Goal: Task Accomplishment & Management: Manage account settings

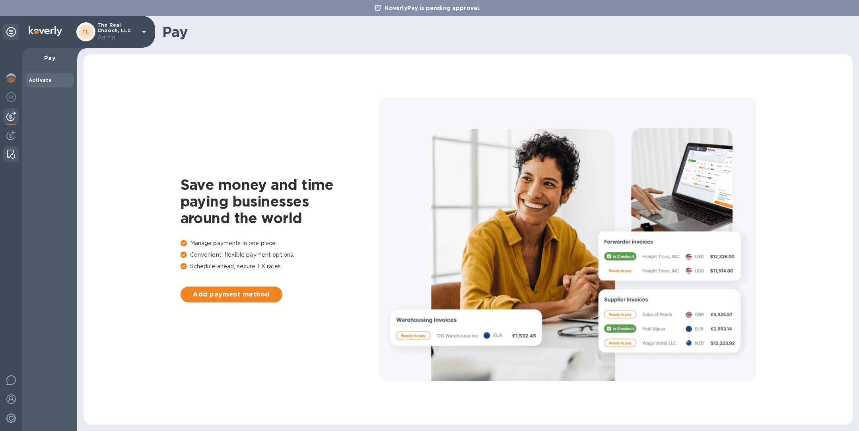
click at [12, 157] on img at bounding box center [11, 154] width 8 height 10
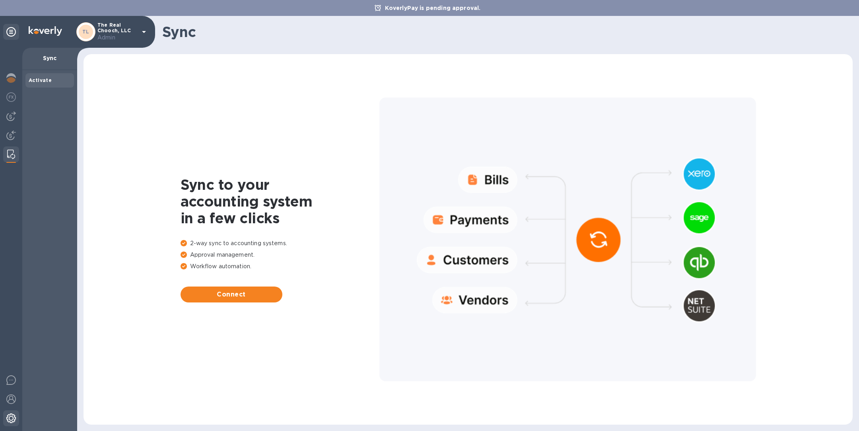
click at [11, 421] on img at bounding box center [11, 418] width 10 height 10
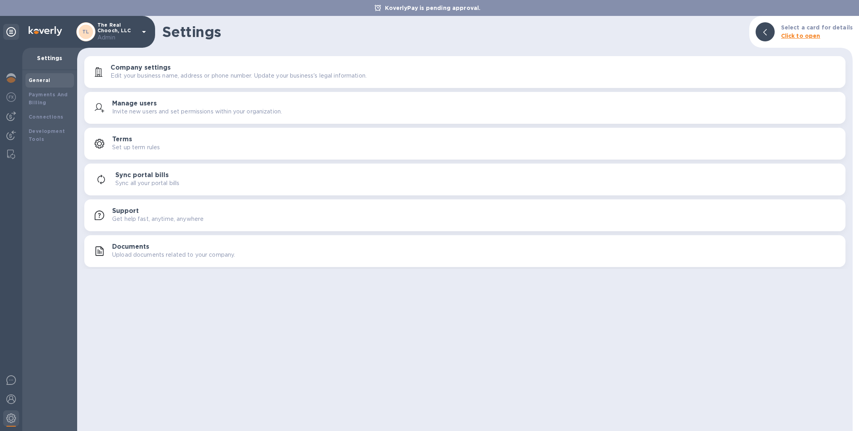
click at [158, 242] on div "Documents Upload documents related to your company." at bounding box center [464, 250] width 751 height 19
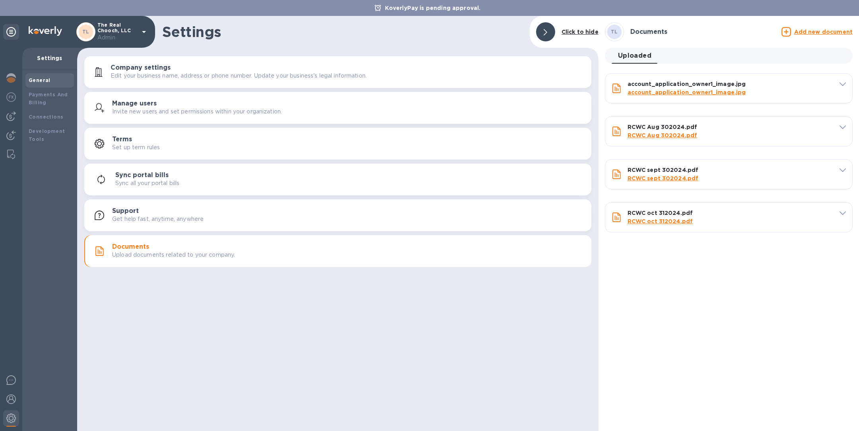
click at [844, 31] on u "Add new document" at bounding box center [823, 32] width 58 height 6
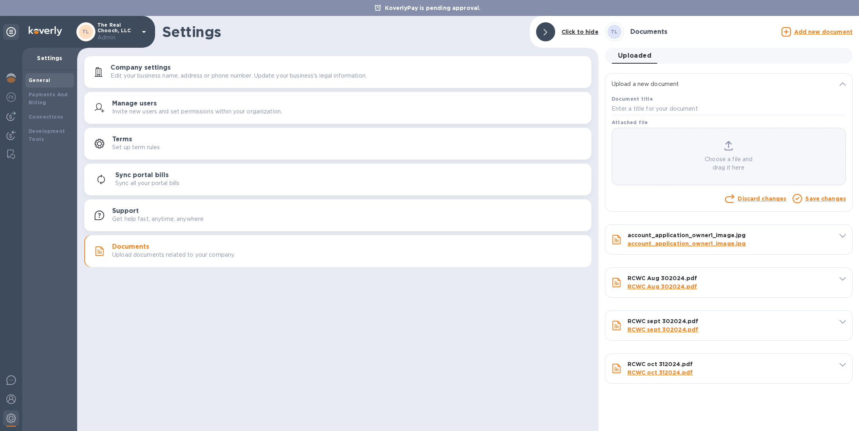
click at [727, 157] on p "Choose a file and drag it here" at bounding box center [728, 163] width 233 height 17
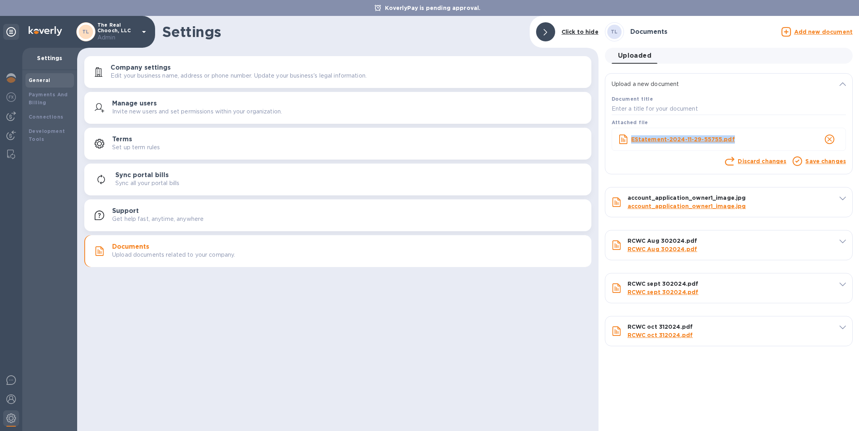
drag, startPoint x: 738, startPoint y: 137, endPoint x: 631, endPoint y: 137, distance: 106.5
click at [631, 138] on p "EStatement-2024-11-29-55755.pdf" at bounding box center [716, 139] width 171 height 8
copy b "EStatement-2024-11-29-55755.pdf"
click at [656, 107] on input "text" at bounding box center [728, 109] width 234 height 12
paste input "EStatement-2024-11-29-55755.pdf"
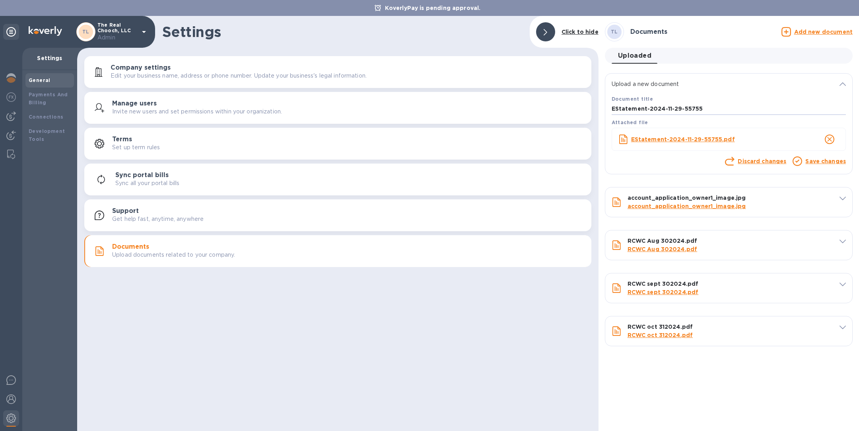
type input "EStatement-2024-11-29-55755"
click at [817, 164] on link "Save changes" at bounding box center [825, 161] width 41 height 6
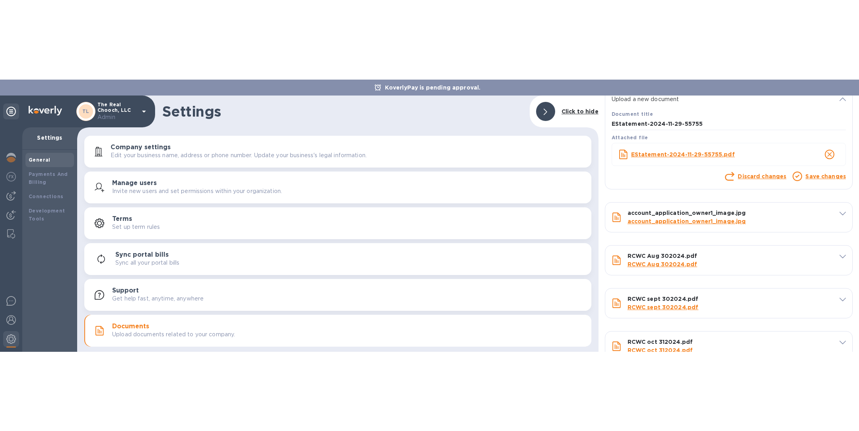
scroll to position [88, 0]
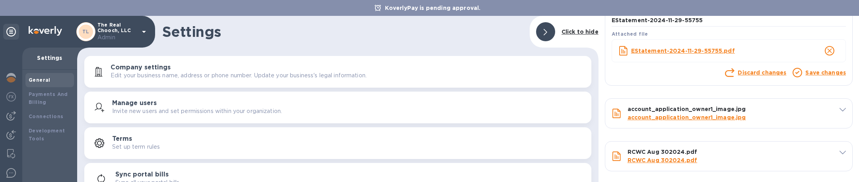
click at [812, 72] on link "Save changes" at bounding box center [825, 73] width 41 height 6
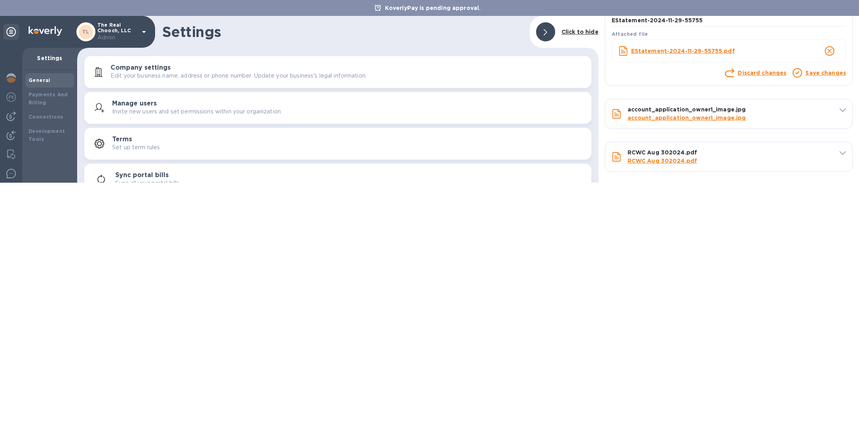
scroll to position [0, 0]
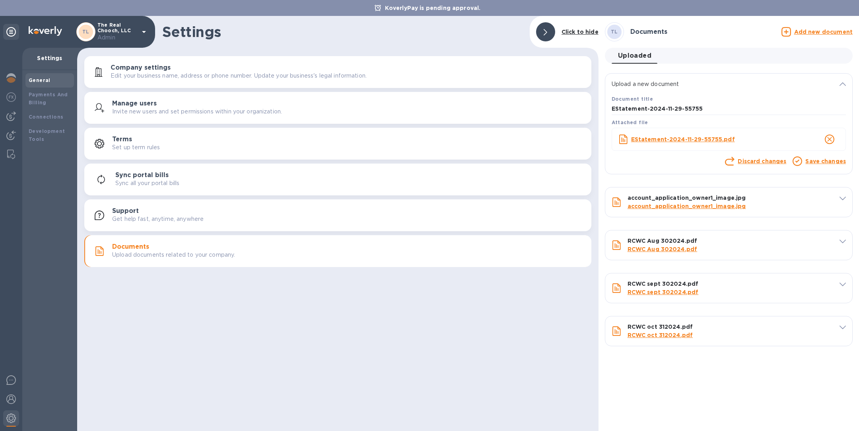
click at [823, 163] on link "Save changes" at bounding box center [825, 161] width 41 height 6
drag, startPoint x: 703, startPoint y: 108, endPoint x: 607, endPoint y: 107, distance: 96.2
click at [606, 108] on div "Document title EStatement-2024-11-29-55755 Attached file EStatement-2024-11-29-…" at bounding box center [728, 134] width 247 height 79
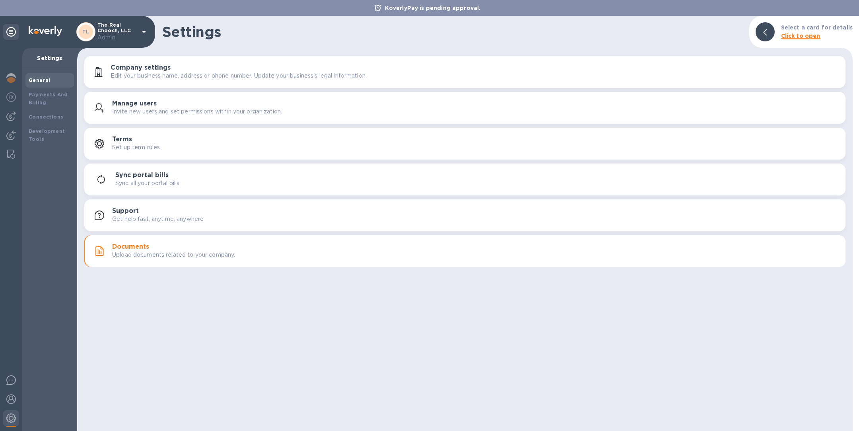
click at [813, 33] on b "Click to open" at bounding box center [800, 36] width 39 height 6
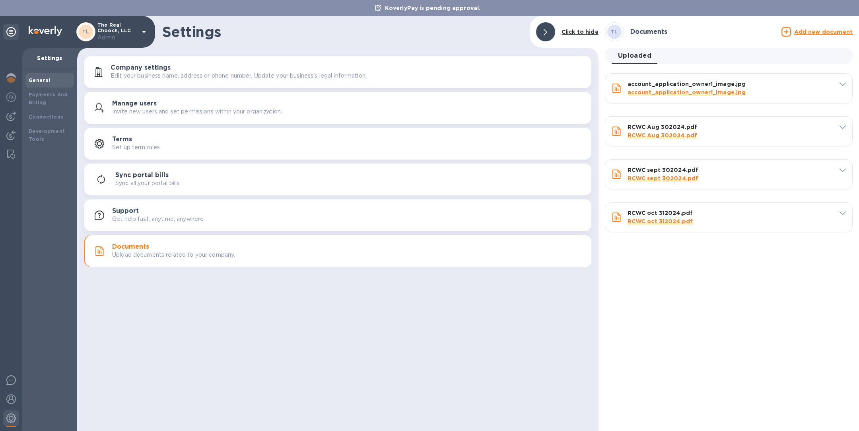
click at [825, 33] on u "Add new document" at bounding box center [823, 32] width 58 height 6
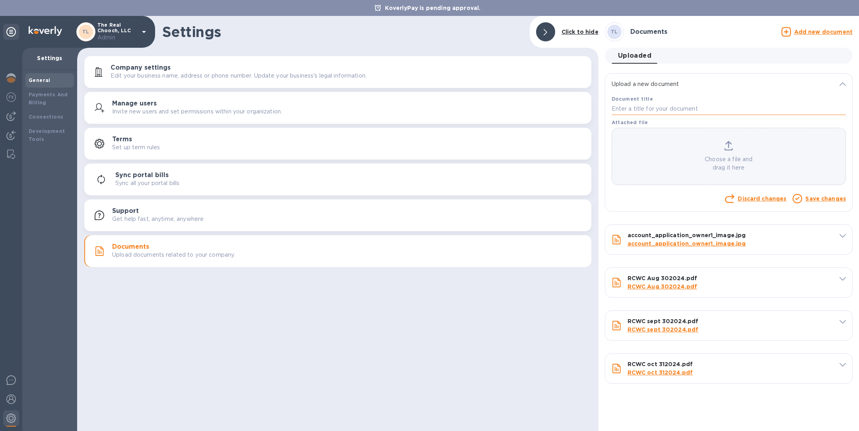
click at [647, 109] on input "text" at bounding box center [728, 109] width 234 height 12
paste input "EStatement-2024-11-29-55755"
type input "EStatement-2024-11-29-55755"
click at [728, 146] on icon at bounding box center [728, 144] width 6 height 7
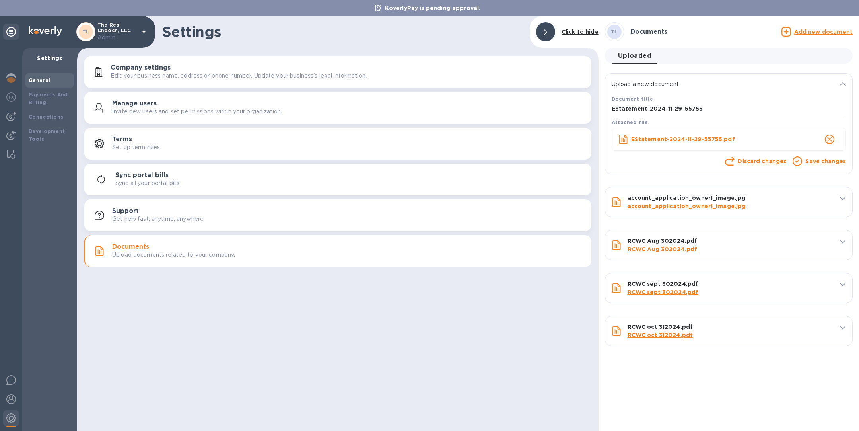
click at [833, 161] on link "Save changes" at bounding box center [825, 161] width 41 height 6
